Goal: Use online tool/utility: Utilize a website feature to perform a specific function

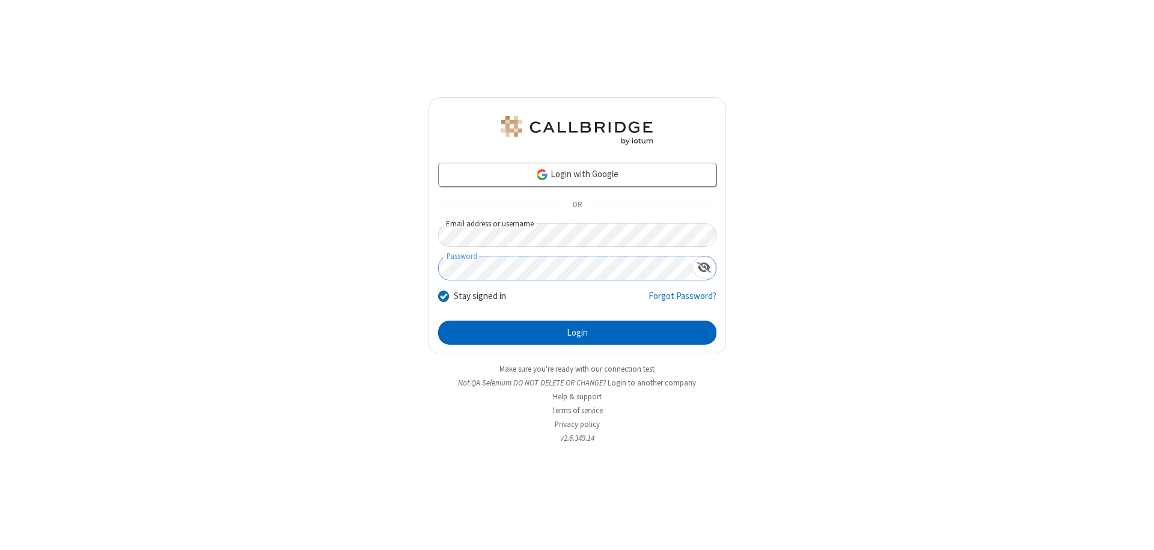
click at [577, 333] on button "Login" at bounding box center [577, 333] width 278 height 24
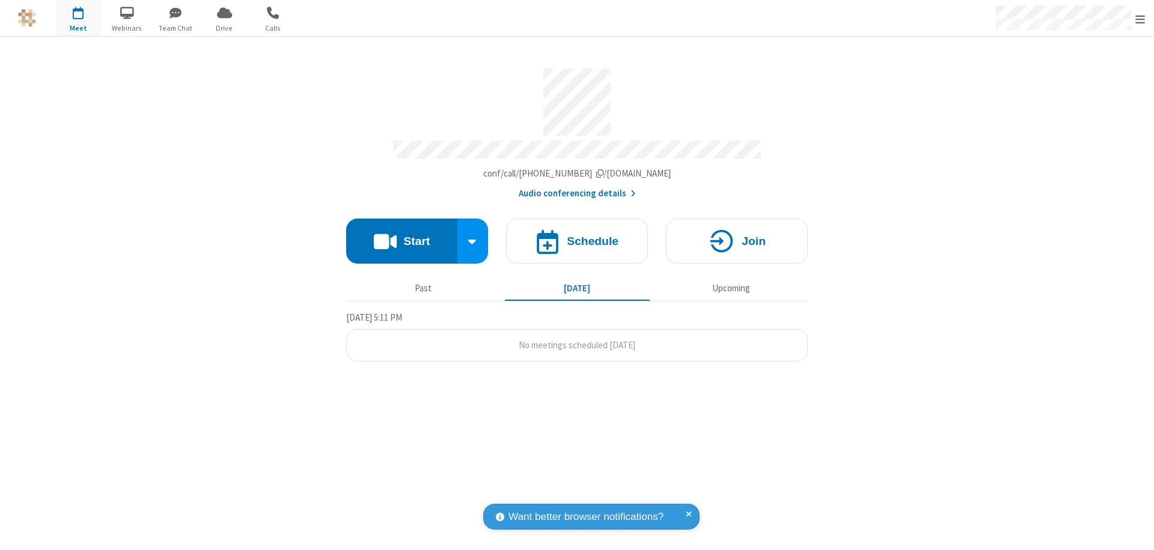
click at [401, 236] on button "Start" at bounding box center [401, 241] width 111 height 45
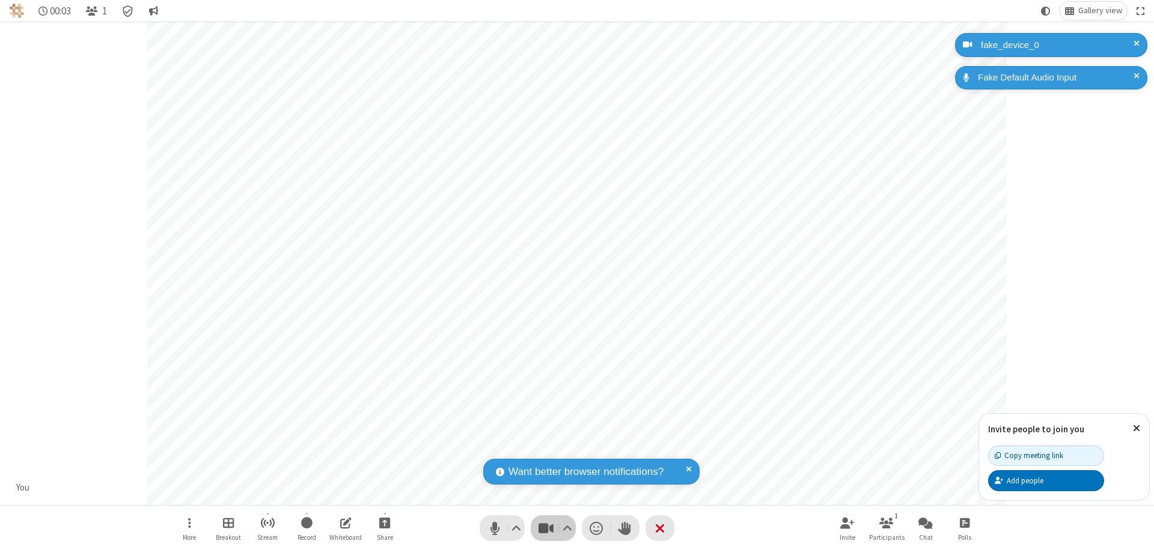
click at [546, 528] on span "Stop video (⌘+Shift+V)" at bounding box center [546, 528] width 18 height 17
click at [546, 528] on span "Start video (⌘+Shift+V)" at bounding box center [546, 528] width 18 height 17
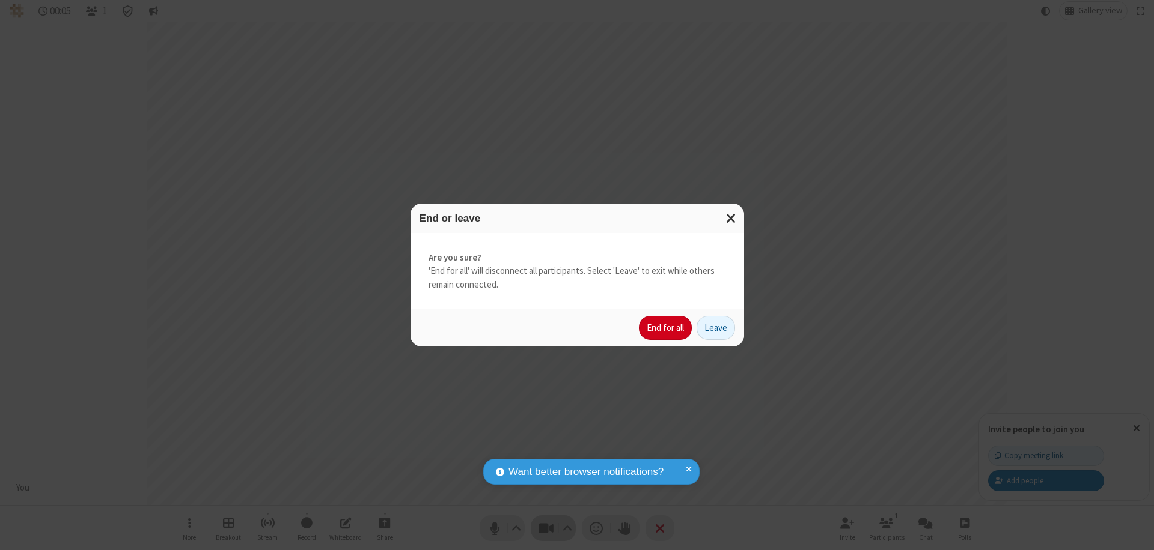
click at [666, 328] on button "End for all" at bounding box center [665, 328] width 53 height 24
